Goal: Task Accomplishment & Management: Use online tool/utility

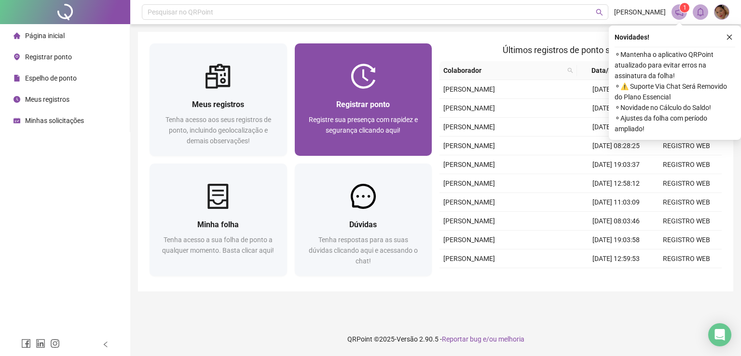
click at [426, 136] on div "Registrar ponto Registre sua presença com rapidez e segurança clicando aqui!" at bounding box center [364, 122] width 138 height 67
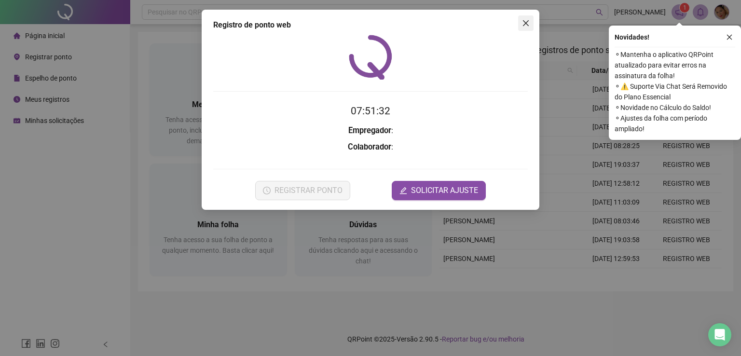
click at [520, 24] on span "Close" at bounding box center [525, 23] width 15 height 8
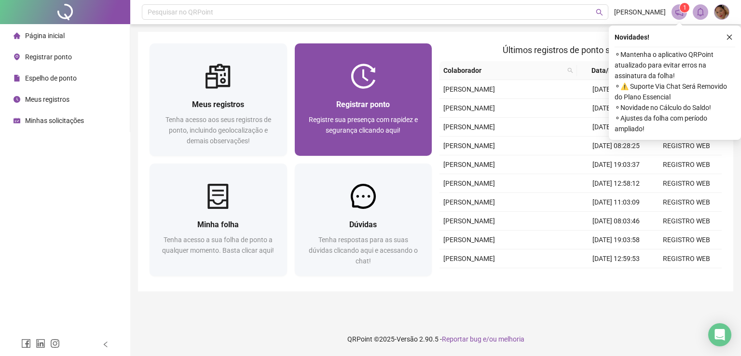
click at [357, 93] on div "Registrar ponto Registre sua presença com rapidez e segurança clicando aqui!" at bounding box center [364, 122] width 138 height 67
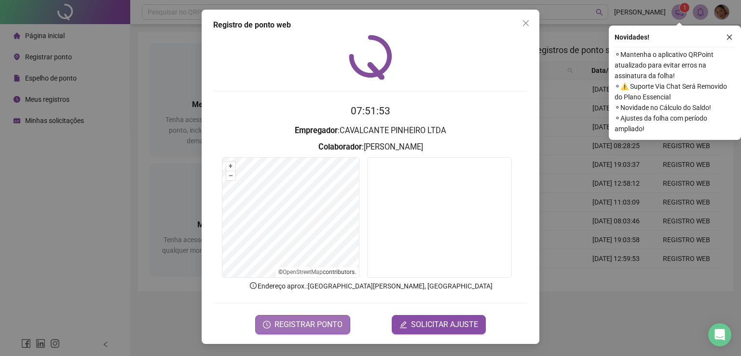
click at [307, 327] on span "REGISTRAR PONTO" at bounding box center [309, 325] width 68 height 12
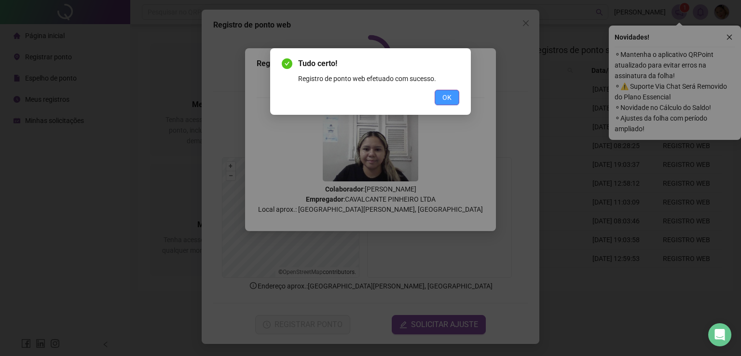
click at [450, 95] on span "OK" at bounding box center [447, 97] width 9 height 11
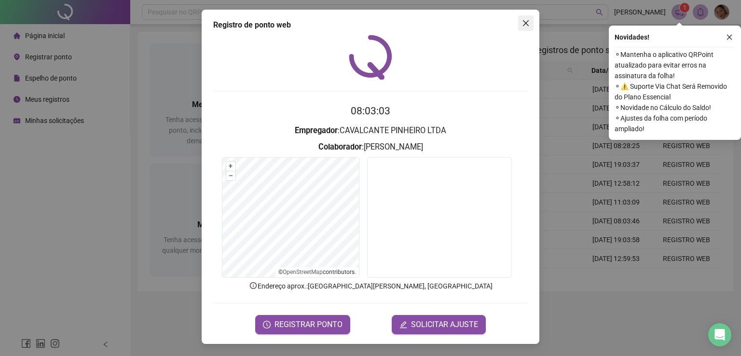
click at [525, 26] on icon "close" at bounding box center [526, 23] width 8 height 8
